Goal: Task Accomplishment & Management: Manage account settings

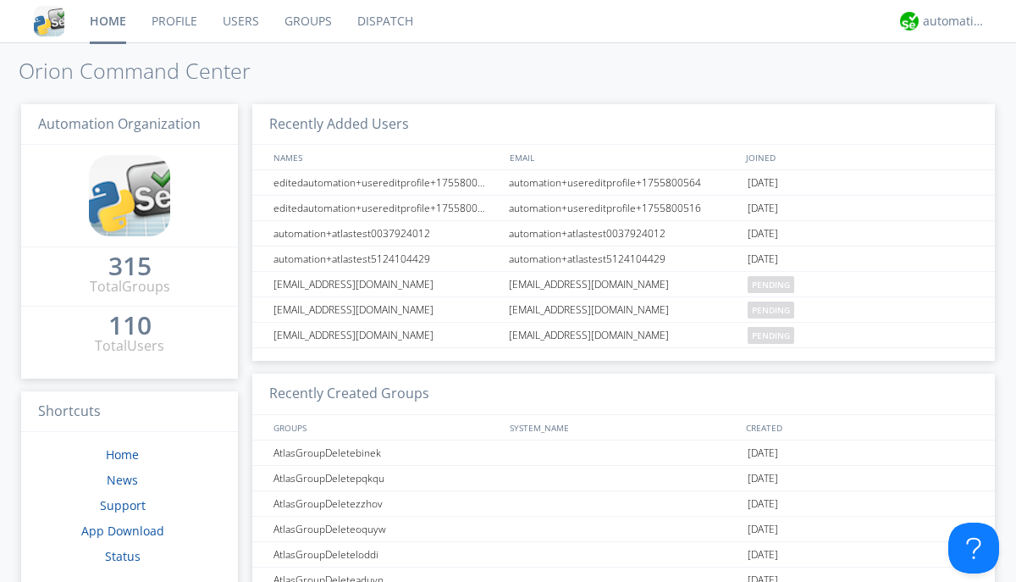
click at [240, 21] on link "Users" at bounding box center [241, 21] width 62 height 42
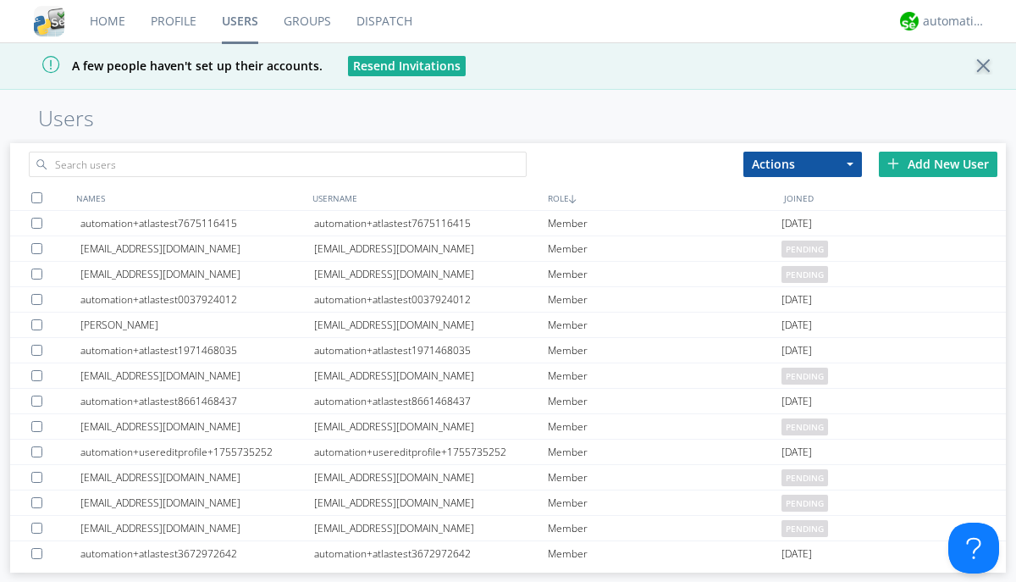
click at [938, 163] on div "Add New User" at bounding box center [938, 164] width 119 height 25
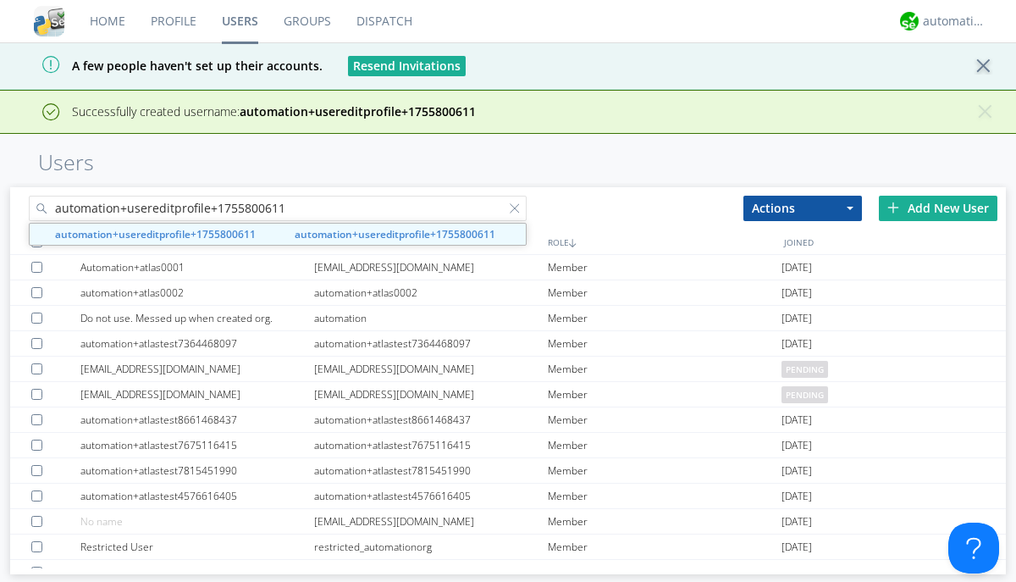
type input "automation+usereditprofile+1755800611"
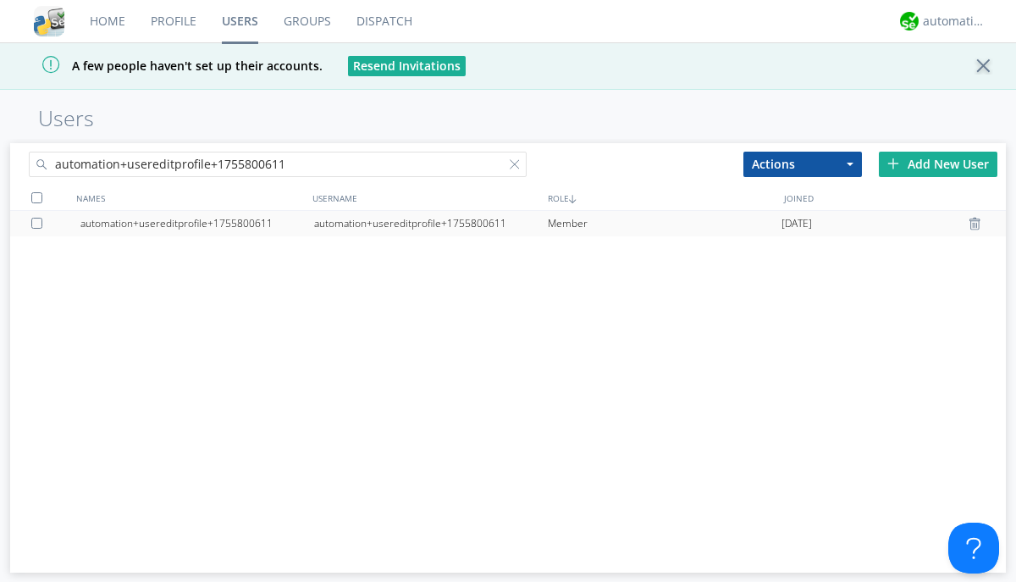
click at [430, 223] on div "automation+usereditprofile+1755800611" at bounding box center [431, 223] width 234 height 25
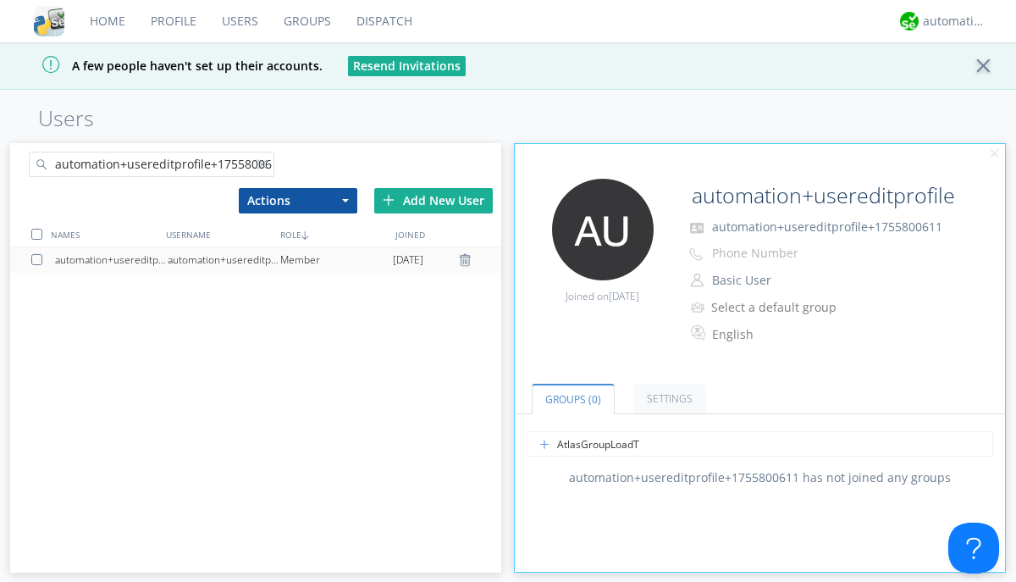
type input "AtlasGroupLoadTest"
